Goal: Task Accomplishment & Management: Use online tool/utility

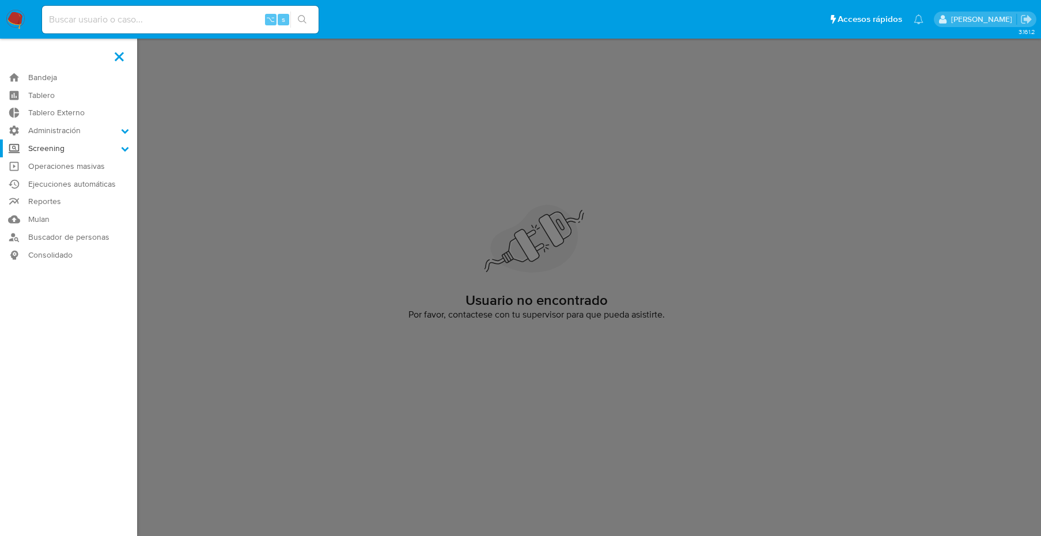
click at [59, 147] on label "Screening" at bounding box center [68, 148] width 137 height 18
click at [0, 0] on input "Screening" at bounding box center [0, 0] width 0 height 0
click at [48, 208] on link "Watchlist" at bounding box center [68, 208] width 137 height 14
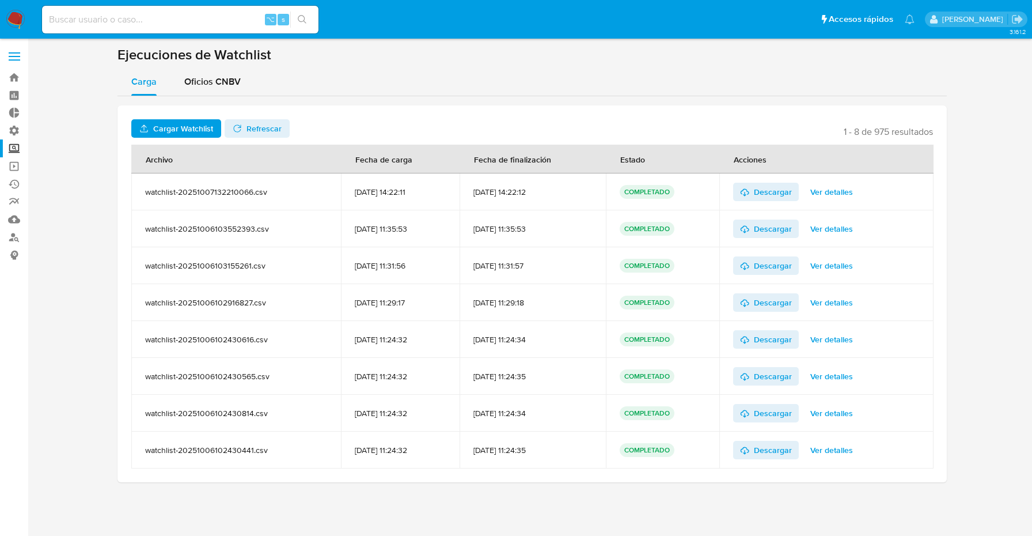
click at [186, 127] on span "Cargar Watchlist" at bounding box center [183, 128] width 60 height 18
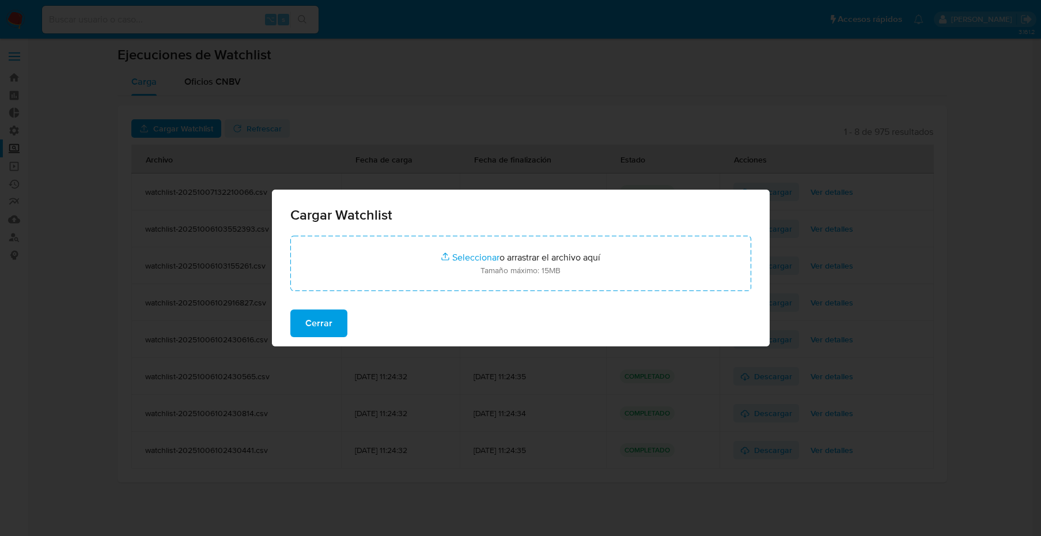
click at [375, 93] on div "Cargar Watchlist Seleccionar archivos Seleccionar o arrastrar el archivo aquí T…" at bounding box center [520, 268] width 1041 height 536
click at [328, 328] on span "Cerrar" at bounding box center [318, 322] width 27 height 25
